Goal: Information Seeking & Learning: Learn about a topic

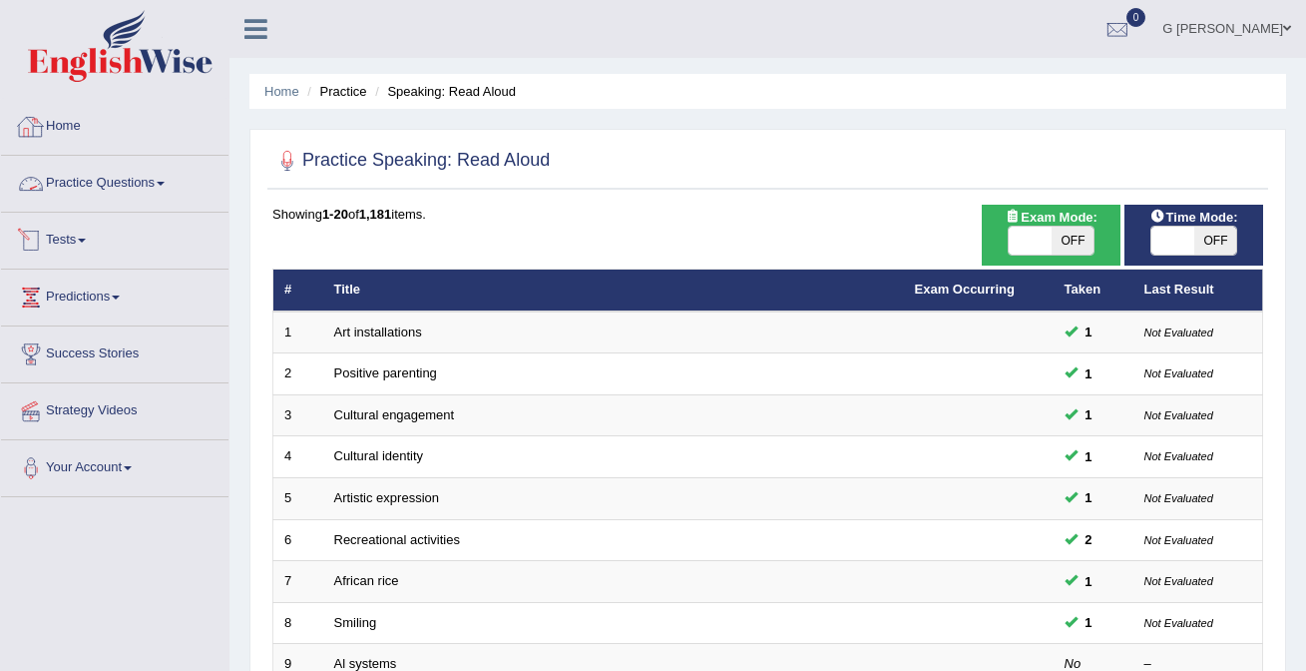
click at [53, 131] on link "Home" at bounding box center [115, 124] width 228 height 50
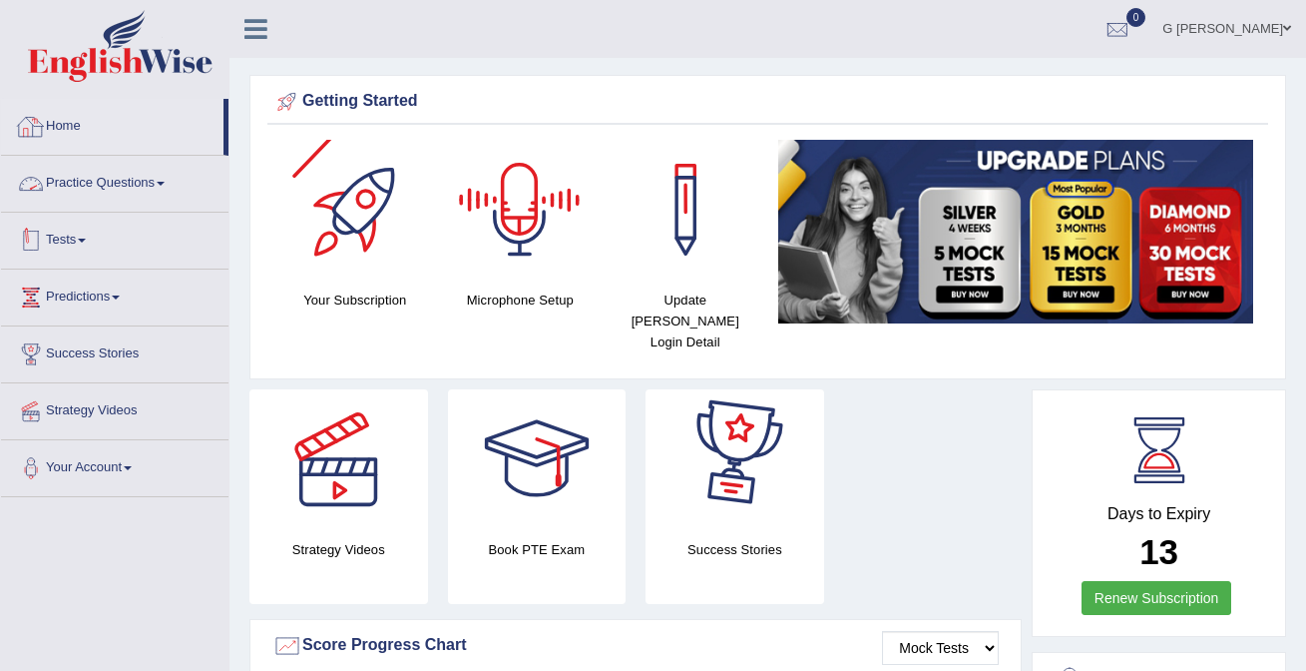
click at [123, 197] on link "Practice Questions" at bounding box center [115, 181] width 228 height 50
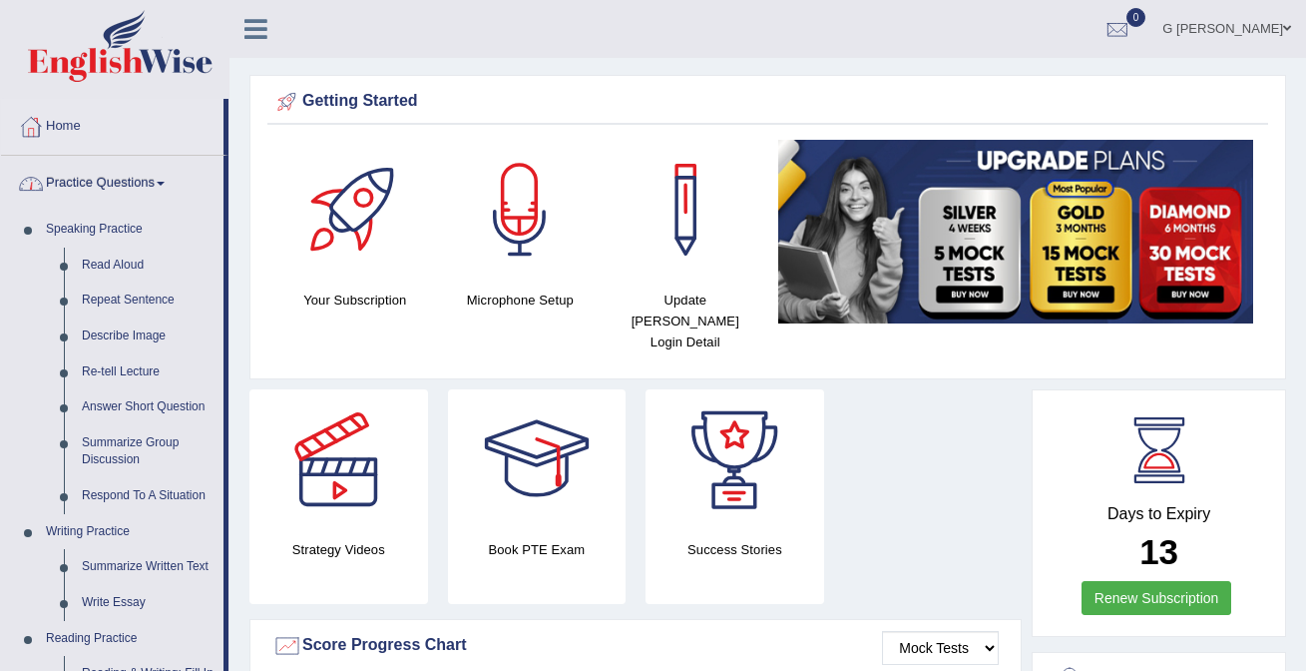
click at [123, 197] on link "Practice Questions" at bounding box center [112, 181] width 223 height 50
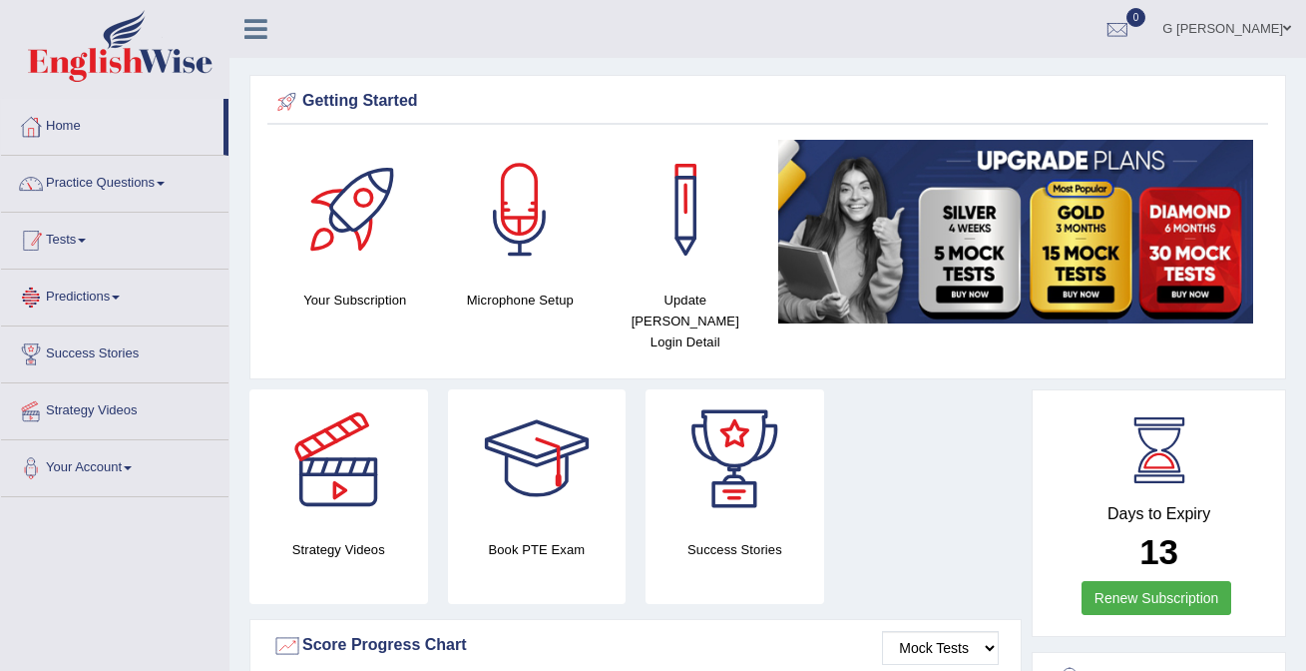
click at [90, 253] on link "Tests" at bounding box center [115, 238] width 228 height 50
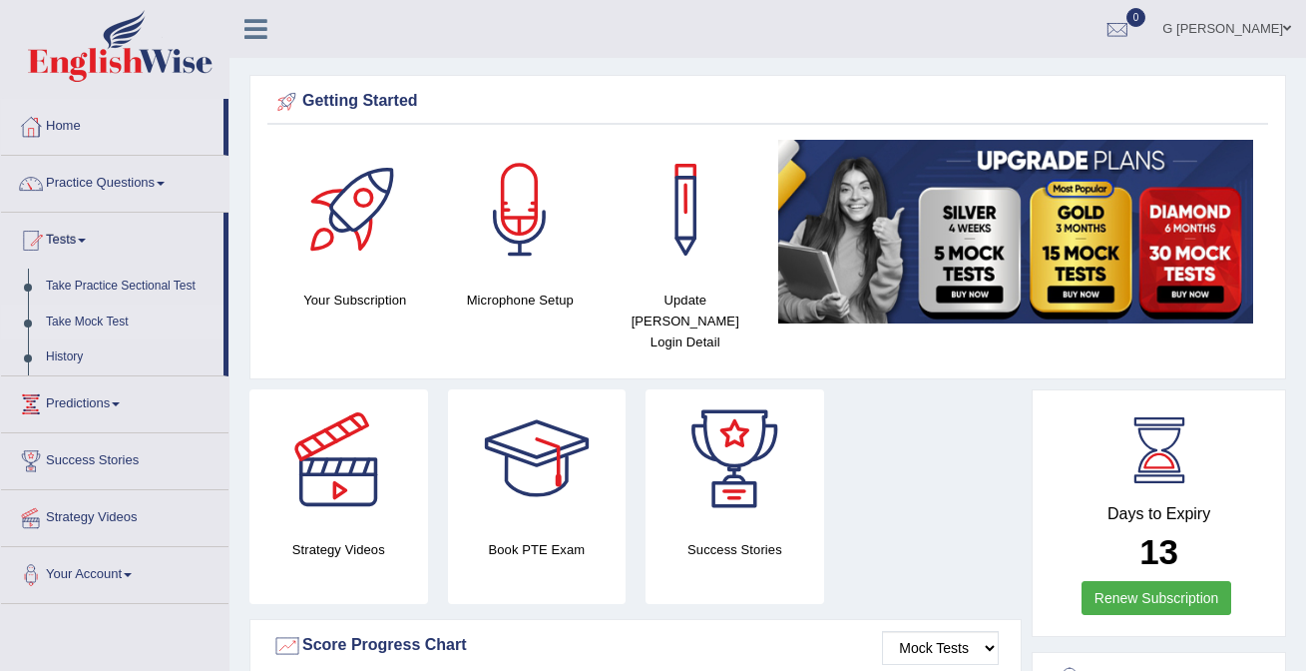
click at [114, 312] on link "Take Mock Test" at bounding box center [130, 322] width 187 height 36
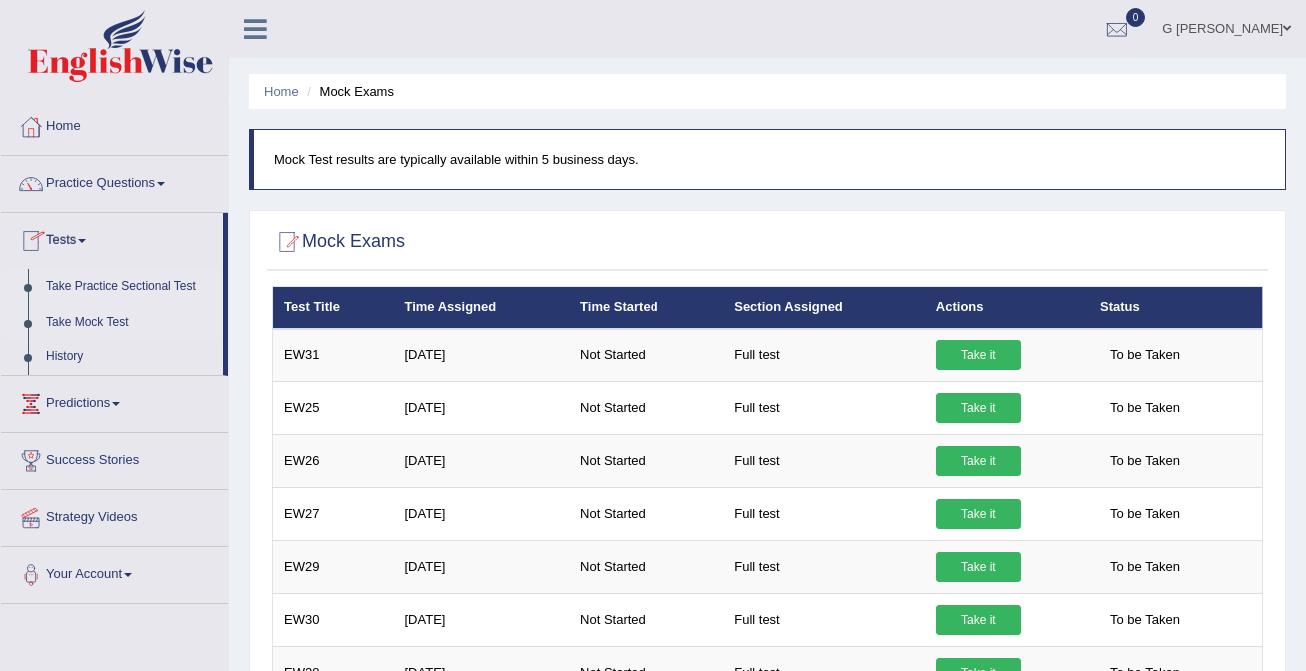
click at [127, 291] on link "Take Practice Sectional Test" at bounding box center [130, 286] width 187 height 36
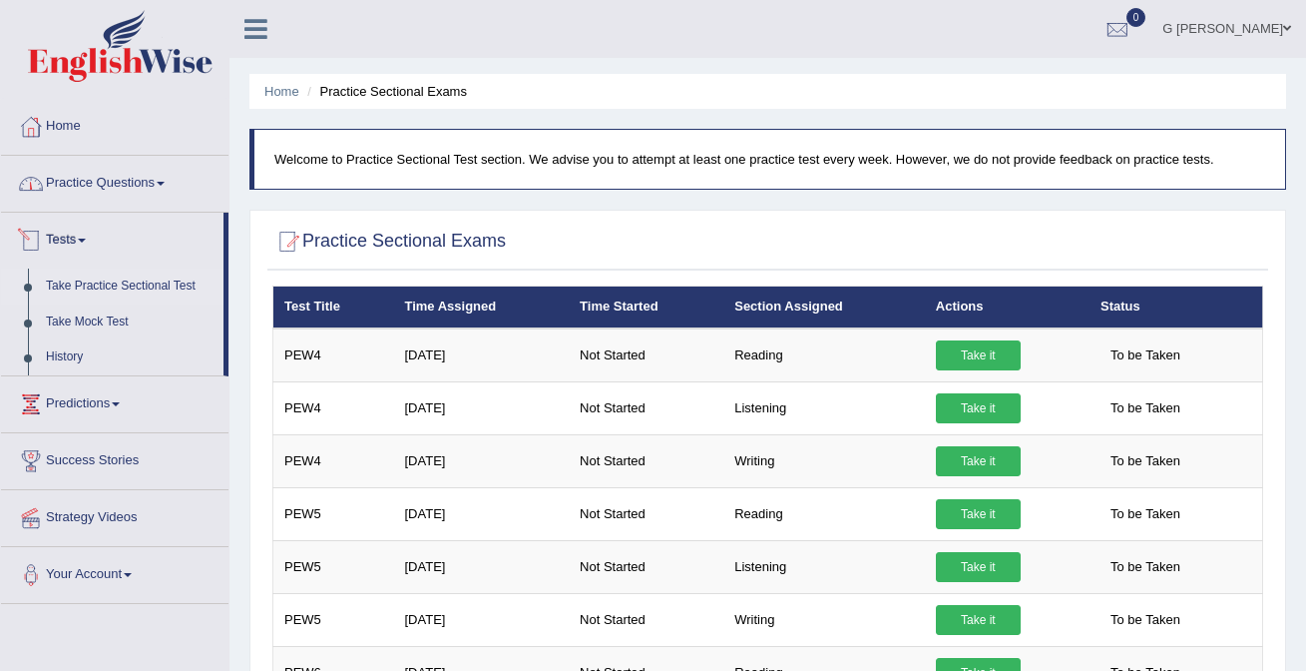
click at [122, 164] on link "Practice Questions" at bounding box center [115, 181] width 228 height 50
